Goal: Go to known website: Go to known website

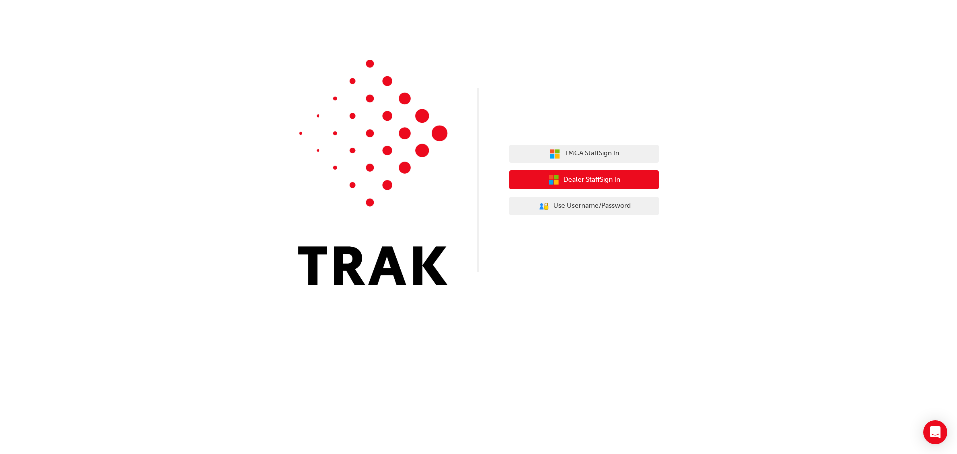
click at [598, 182] on span "Dealer Staff Sign In" at bounding box center [591, 179] width 57 height 11
click at [593, 178] on span "Dealer Staff Sign In" at bounding box center [591, 179] width 57 height 11
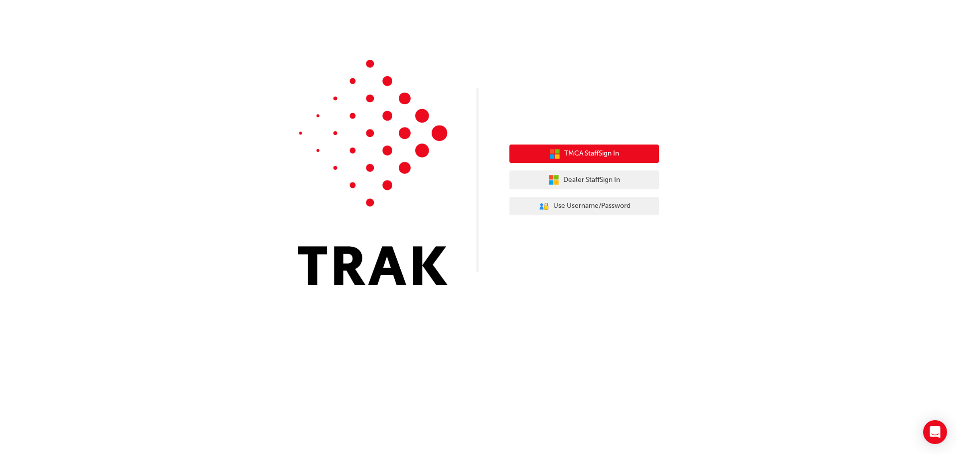
click at [574, 153] on span "TMCA Staff Sign In" at bounding box center [591, 153] width 55 height 11
